Goal: Task Accomplishment & Management: Manage account settings

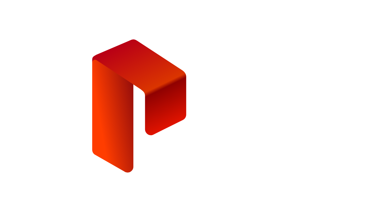
drag, startPoint x: 270, startPoint y: 105, endPoint x: 311, endPoint y: 104, distance: 40.4
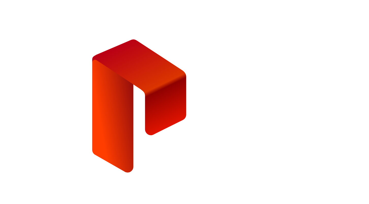
scroll to position [0, 0]
type input "**********"
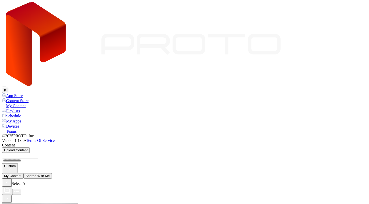
click at [24, 128] on div "Teams" at bounding box center [184, 130] width 365 height 5
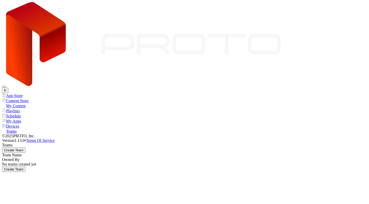
click at [8, 87] on button "K" at bounding box center [5, 89] width 6 height 5
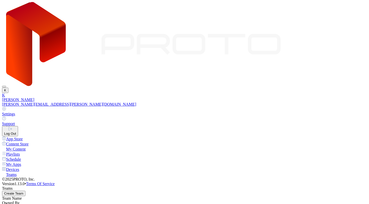
click at [16, 131] on div "Log Out" at bounding box center [10, 133] width 12 height 4
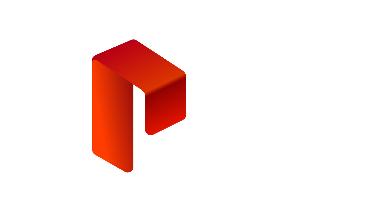
scroll to position [0, 17]
drag, startPoint x: 270, startPoint y: 103, endPoint x: 289, endPoint y: 108, distance: 19.1
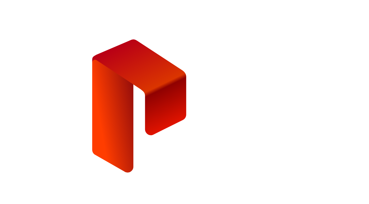
scroll to position [0, 0]
drag, startPoint x: 271, startPoint y: 105, endPoint x: 298, endPoint y: 107, distance: 27.0
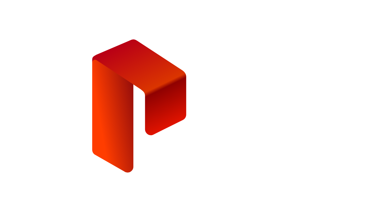
scroll to position [0, 0]
type input "**********"
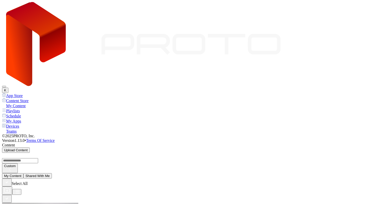
click at [8, 87] on button "K" at bounding box center [5, 89] width 6 height 5
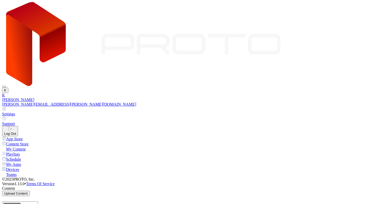
click at [338, 102] on div "[PERSON_NAME][EMAIL_ADDRESS][PERSON_NAME][DOMAIN_NAME]" at bounding box center [184, 104] width 365 height 5
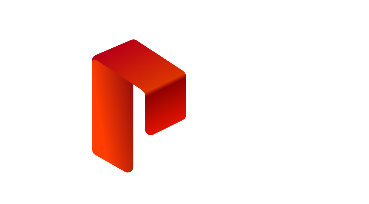
drag, startPoint x: 271, startPoint y: 103, endPoint x: 302, endPoint y: 103, distance: 31.0
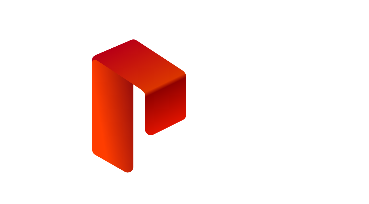
type input "**********"
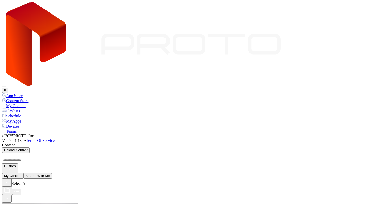
click at [8, 87] on button "K" at bounding box center [5, 89] width 6 height 5
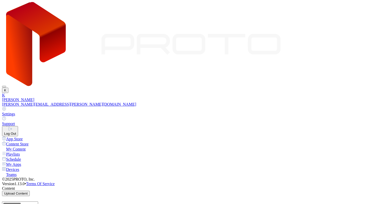
click at [16, 131] on div "Log Out" at bounding box center [10, 133] width 12 height 4
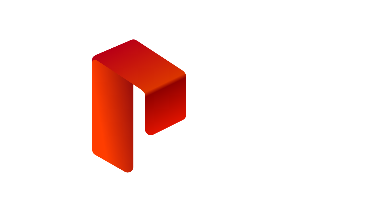
drag, startPoint x: 271, startPoint y: 108, endPoint x: 306, endPoint y: 107, distance: 35.4
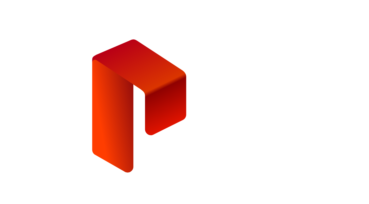
scroll to position [0, 0]
type input "**********"
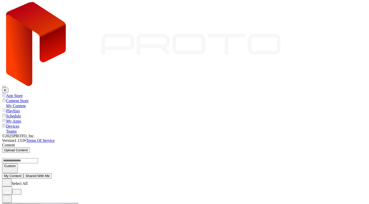
click at [283, 143] on div "Content Upload Content" at bounding box center [184, 148] width 365 height 10
